Goal: Information Seeking & Learning: Learn about a topic

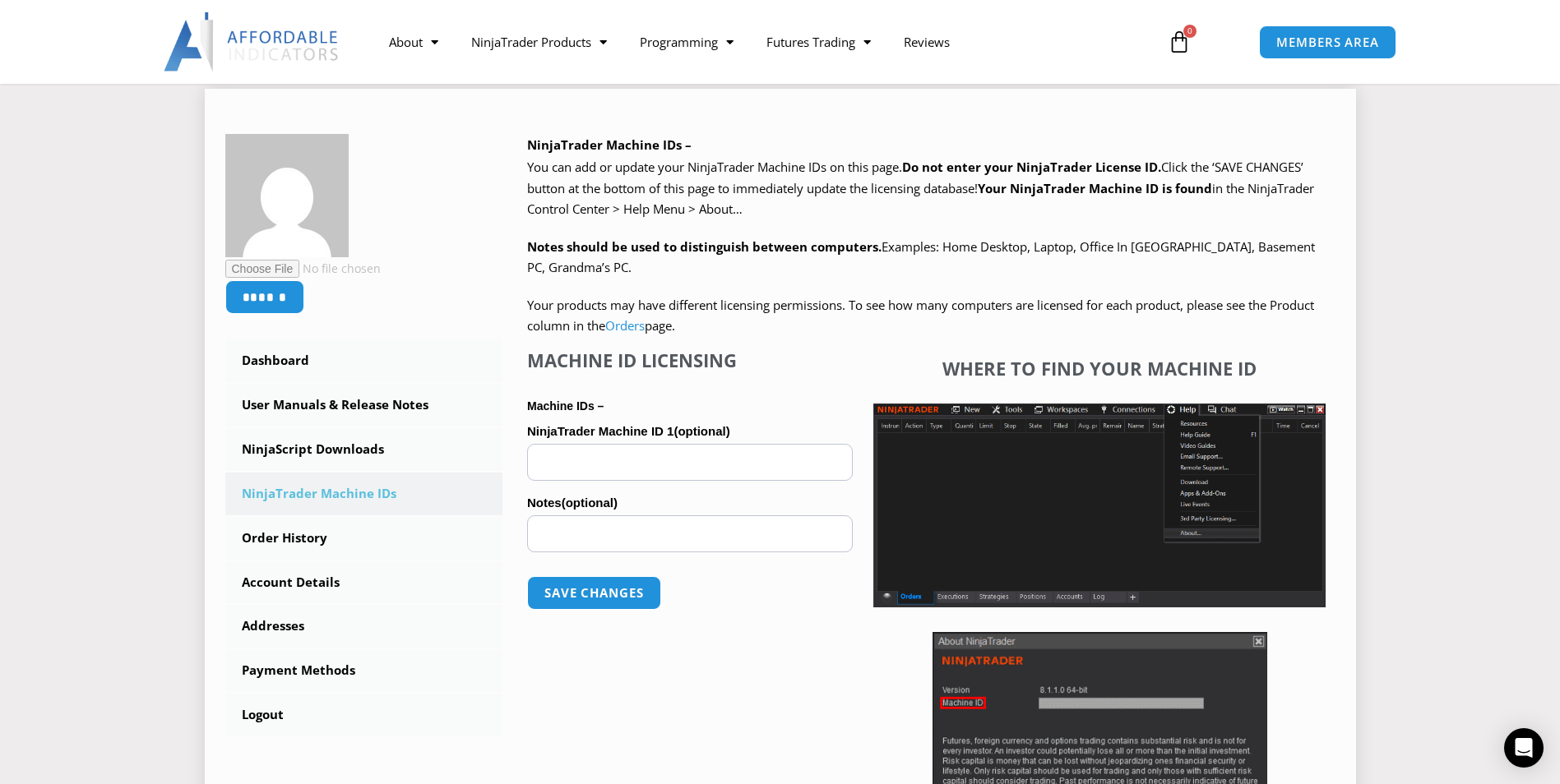
scroll to position [247, 0]
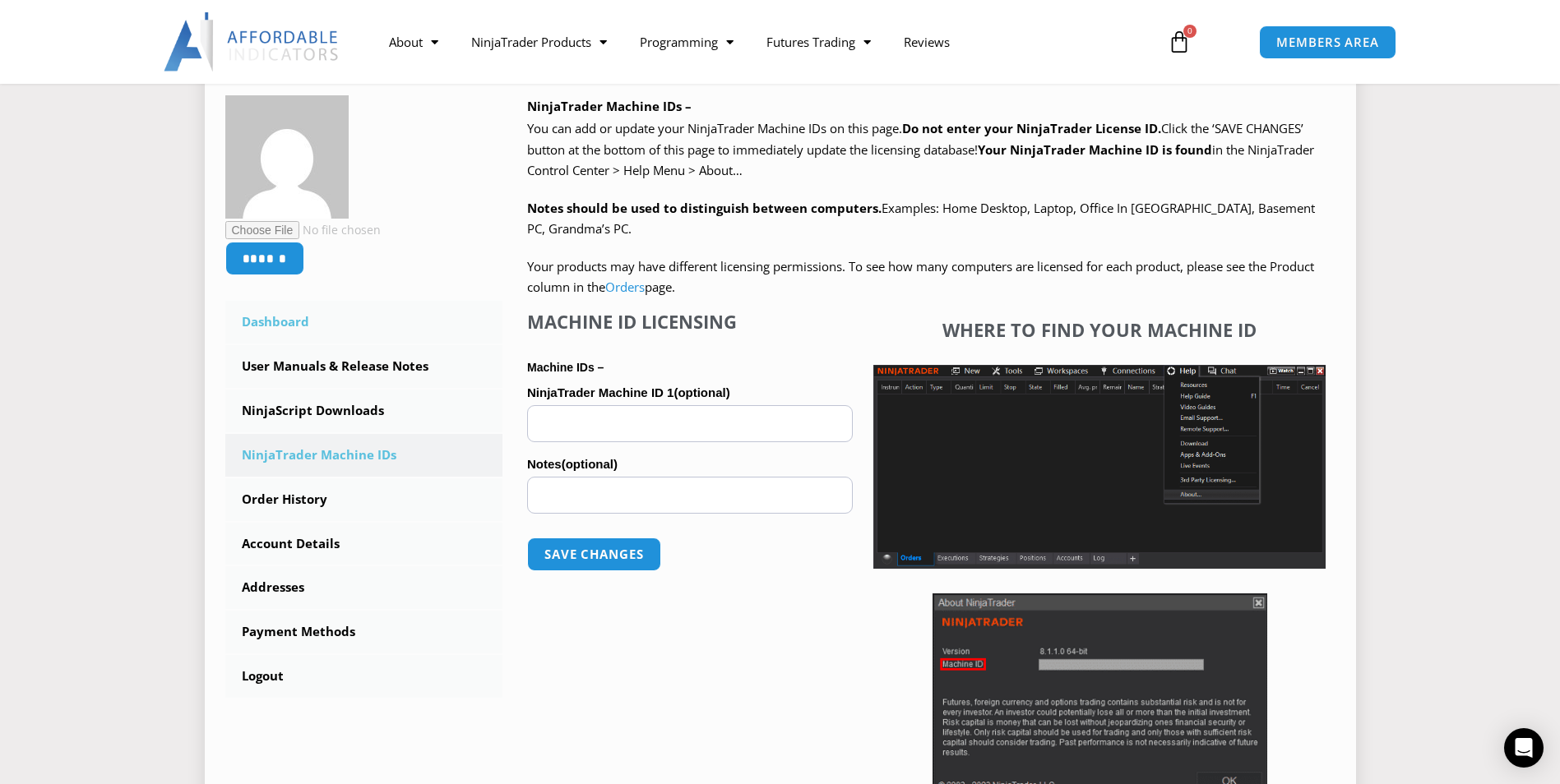
click at [271, 315] on link "Dashboard" at bounding box center [364, 322] width 278 height 43
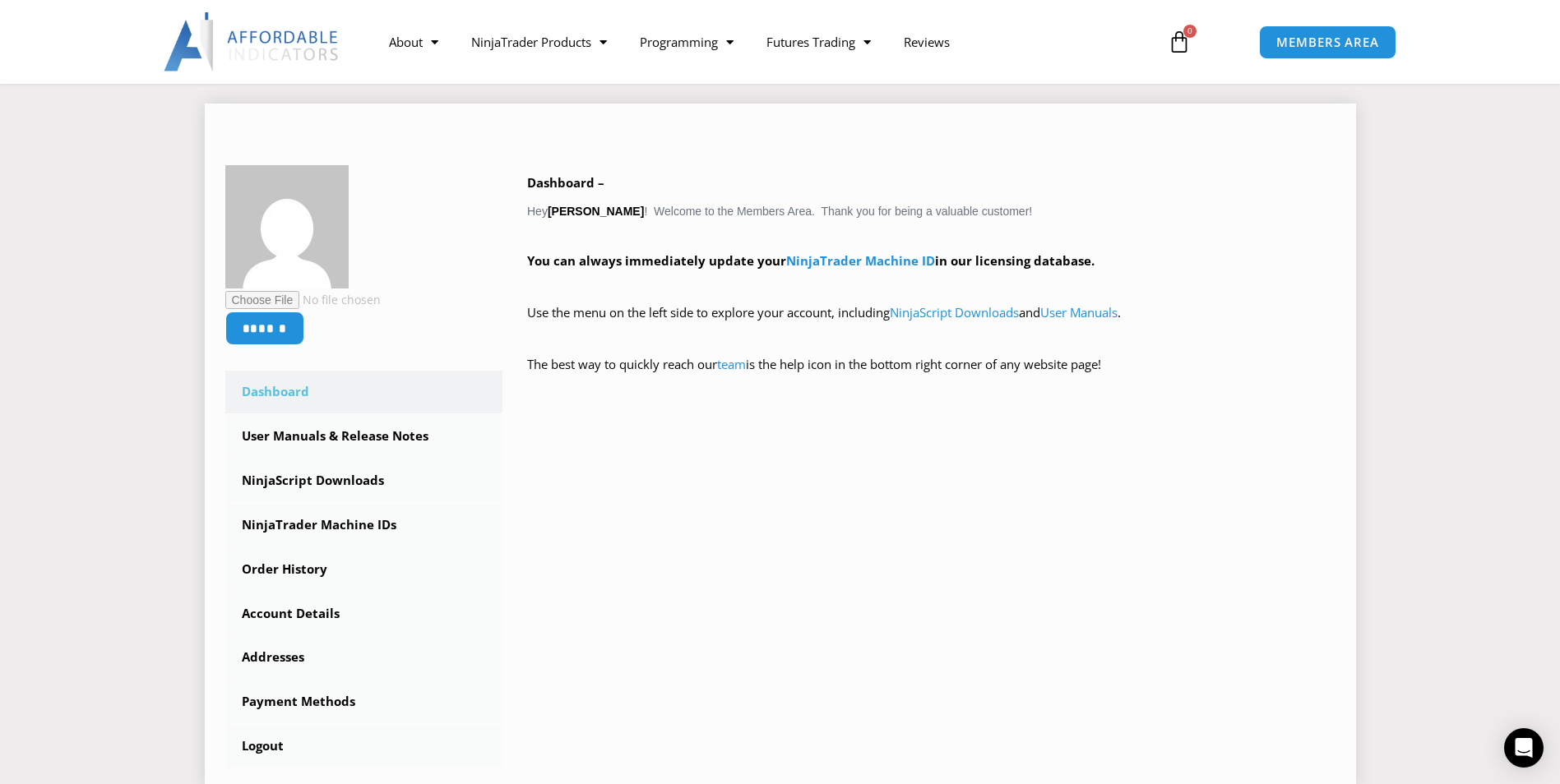
scroll to position [247, 0]
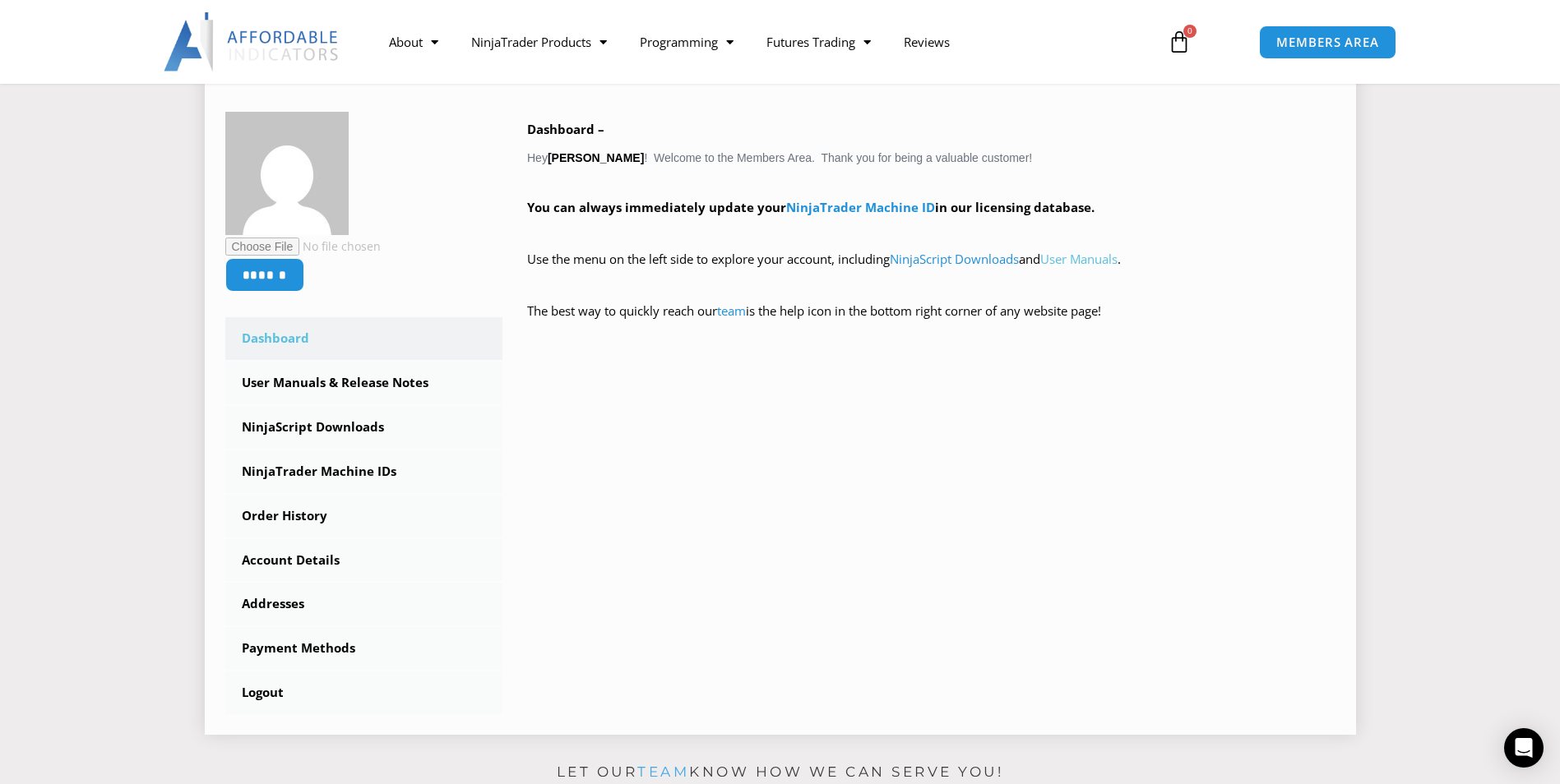
click at [1092, 259] on link "User Manuals" at bounding box center [1079, 259] width 77 height 16
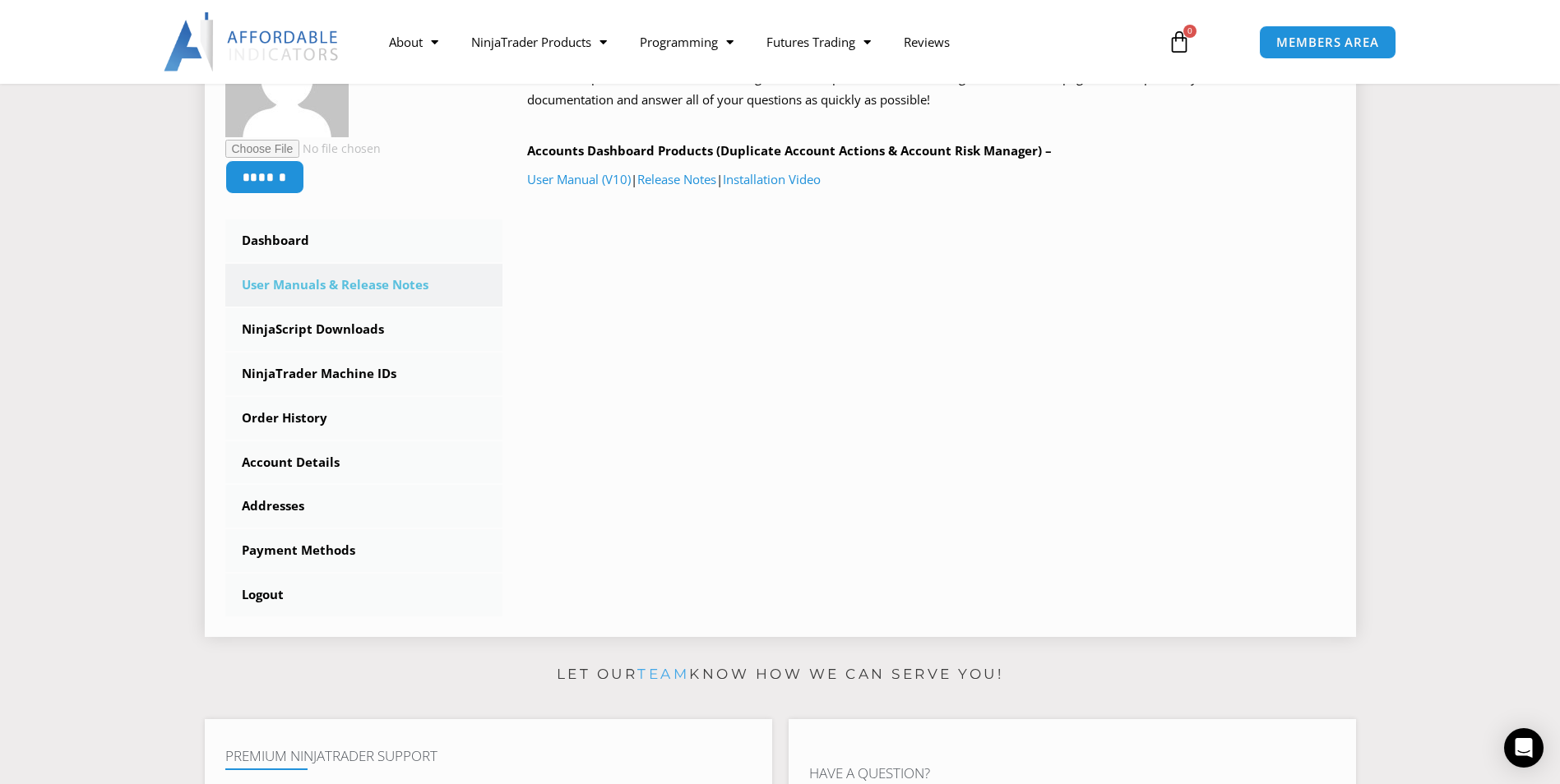
scroll to position [329, 0]
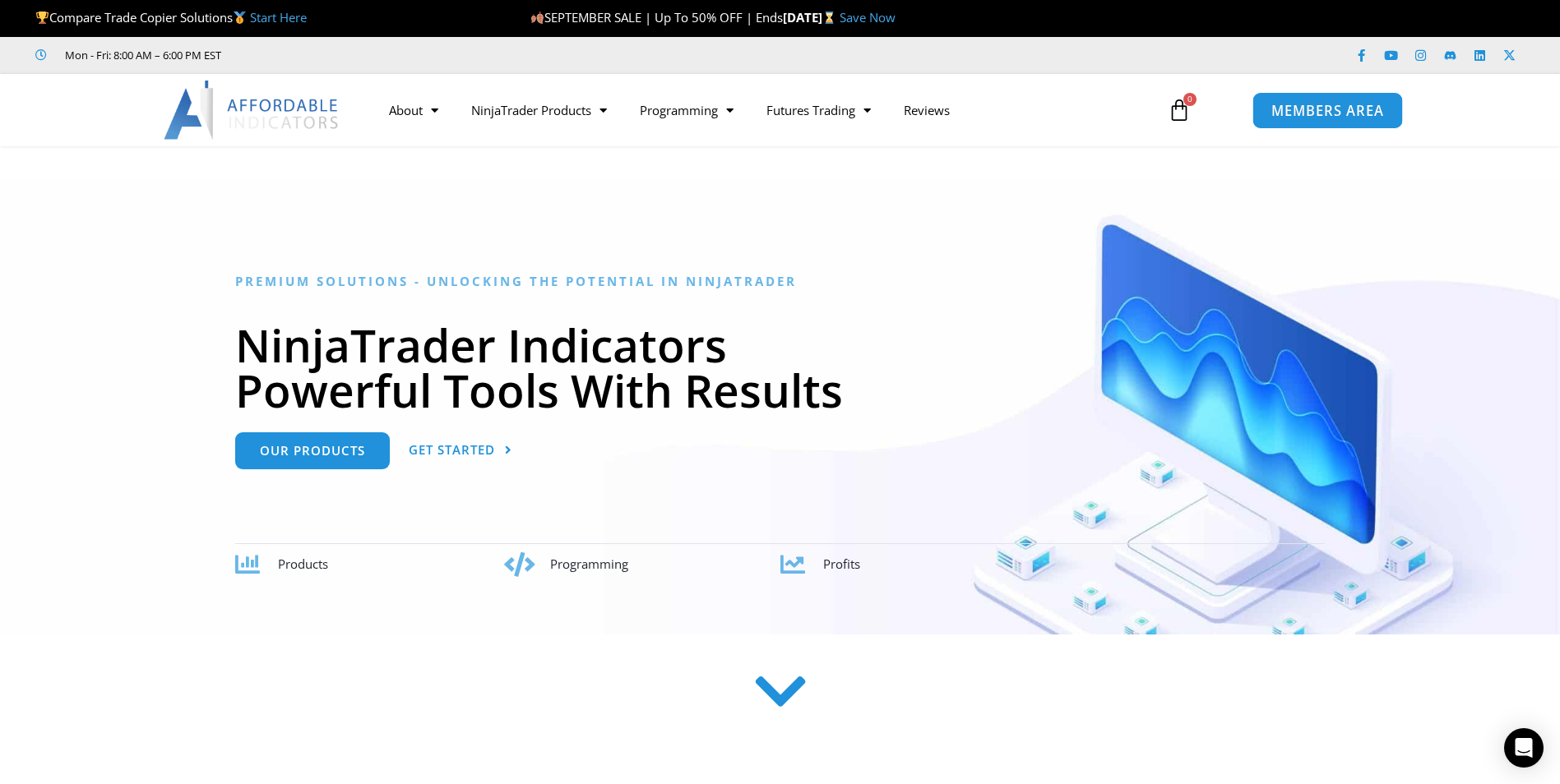
click at [1325, 107] on span "MEMBERS AREA" at bounding box center [1327, 110] width 112 height 14
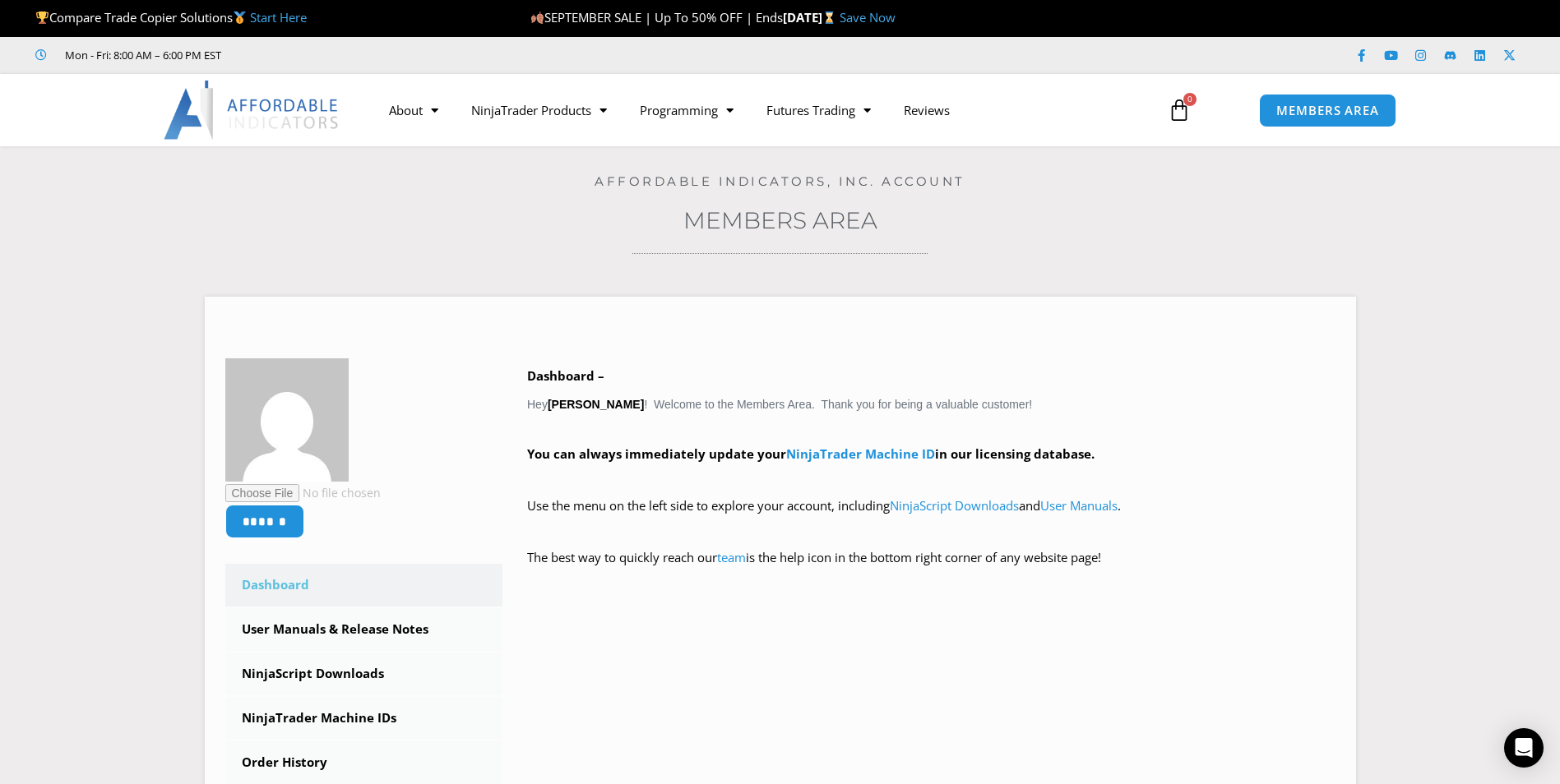
click at [277, 21] on link "Start Here" at bounding box center [278, 17] width 57 height 16
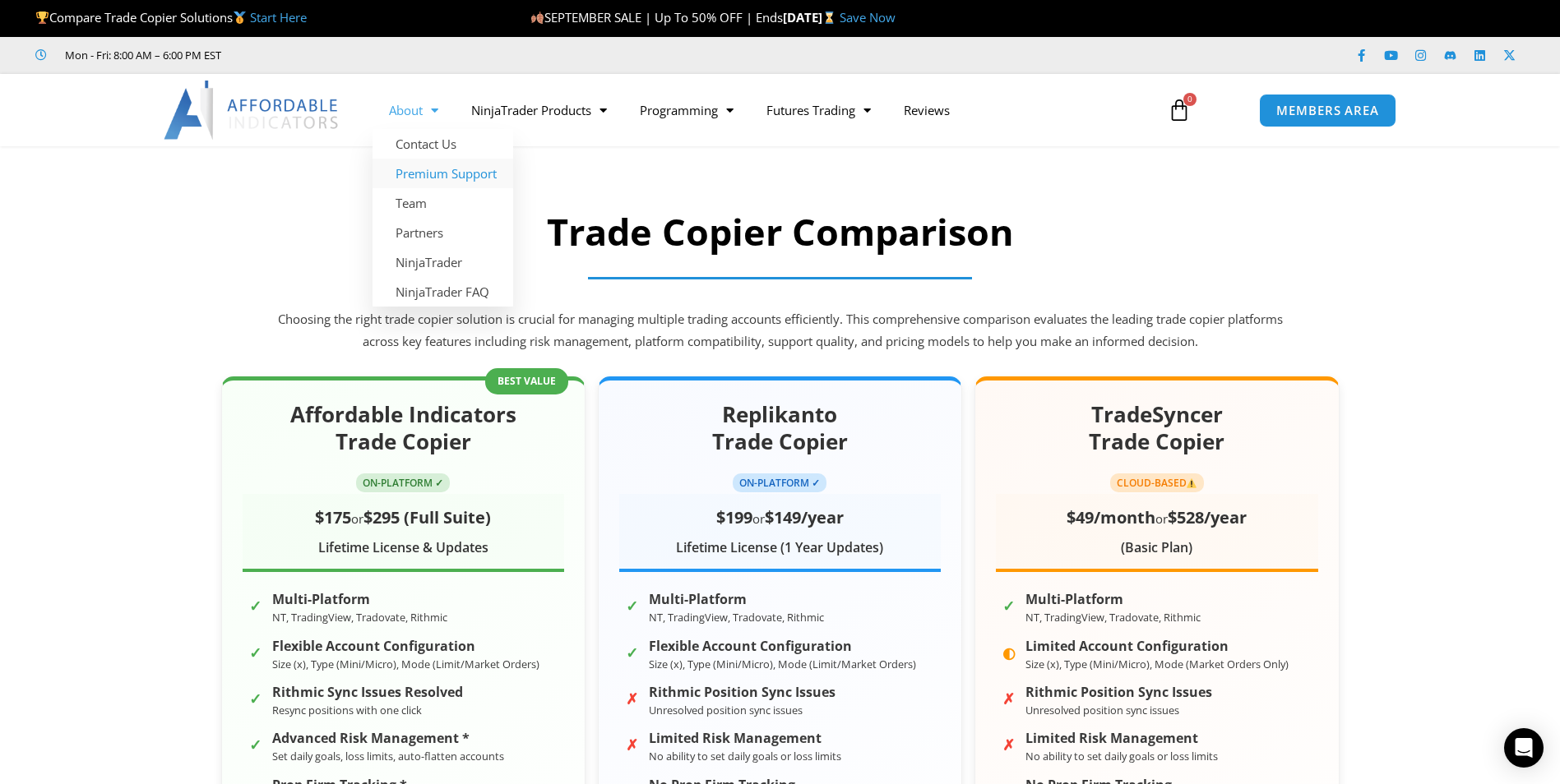
click at [427, 179] on link "Premium Support" at bounding box center [443, 173] width 141 height 30
